Goal: Task Accomplishment & Management: Complete application form

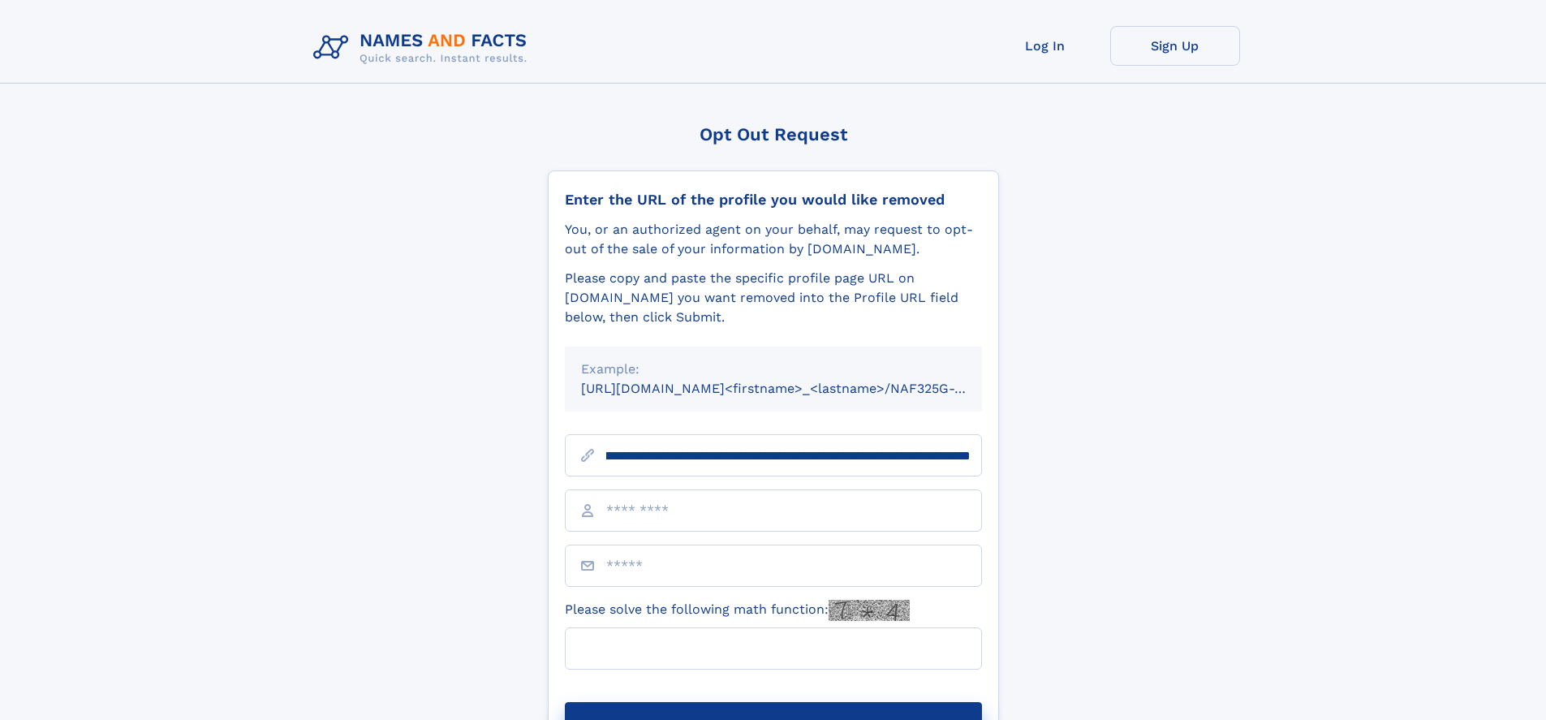
scroll to position [0, 197]
type input "**********"
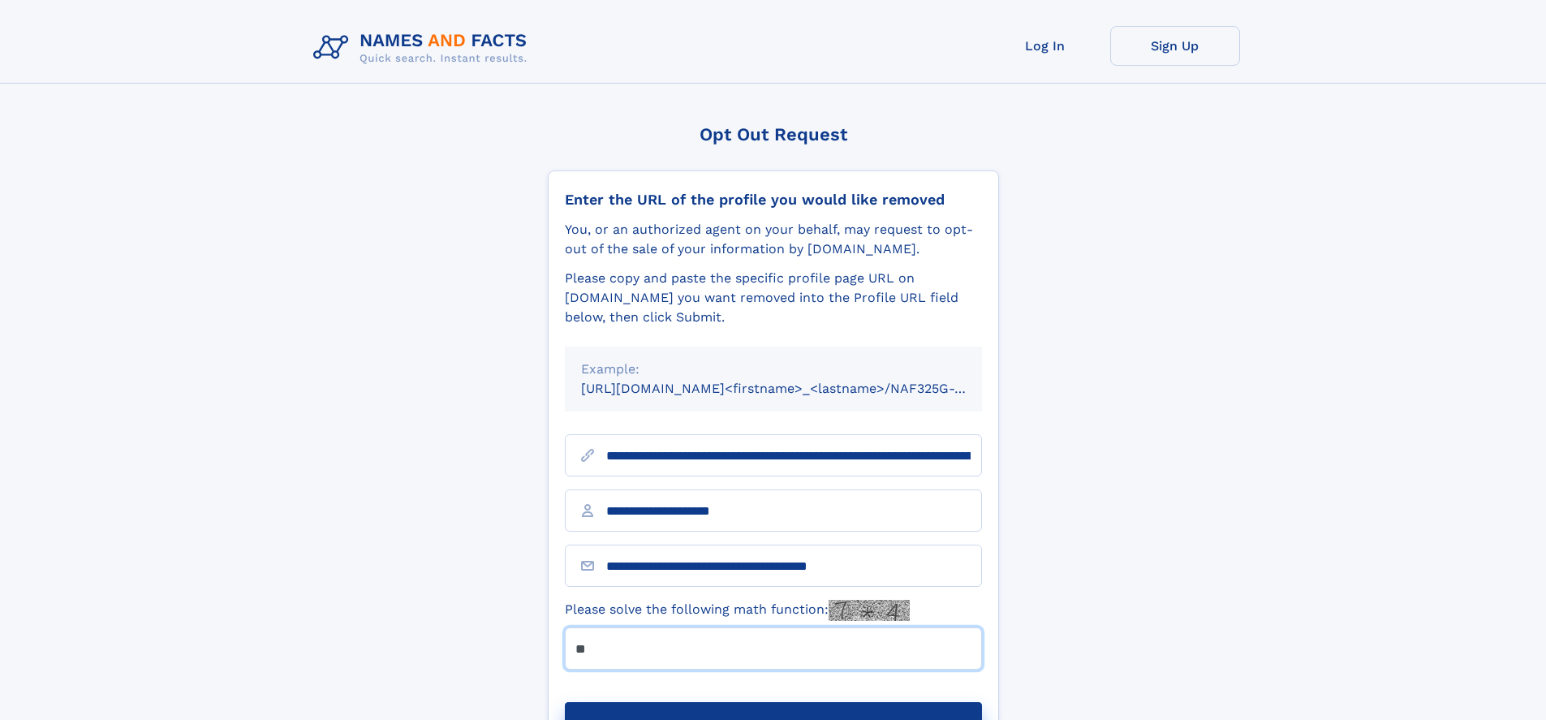
type input "**"
click at [773, 702] on button "Submit Opt Out Request" at bounding box center [773, 728] width 417 height 52
